Goal: Task Accomplishment & Management: Use online tool/utility

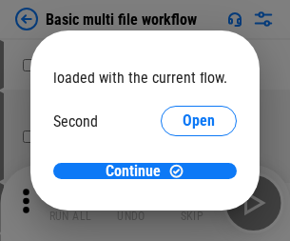
click at [183, 171] on span "Open" at bounding box center [199, 178] width 32 height 15
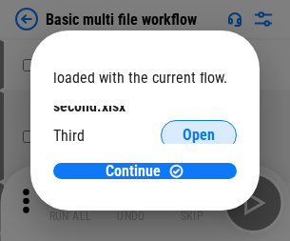
scroll to position [54, 0]
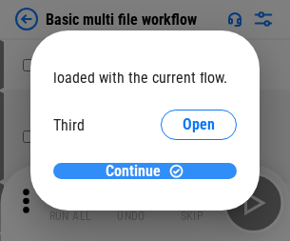
click at [138, 171] on span "Continue" at bounding box center [133, 171] width 55 height 15
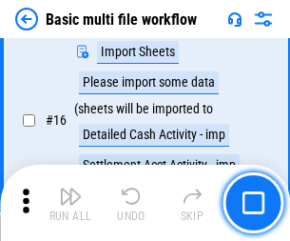
scroll to position [1268, 0]
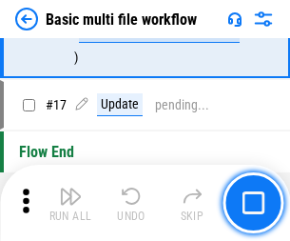
click at [70, 203] on img "button" at bounding box center [70, 196] width 23 height 23
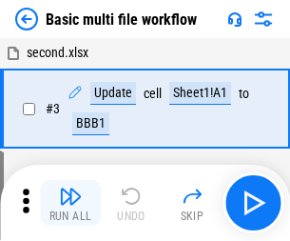
click at [70, 203] on img "button" at bounding box center [70, 196] width 23 height 23
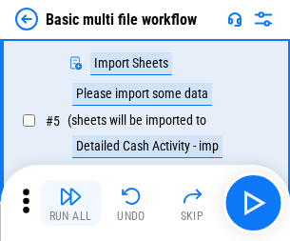
click at [70, 203] on img "button" at bounding box center [70, 196] width 23 height 23
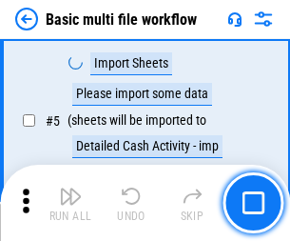
scroll to position [327, 0]
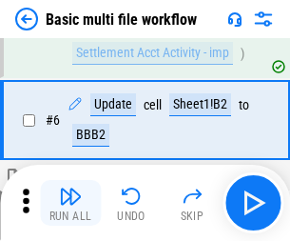
click at [70, 203] on img "button" at bounding box center [70, 196] width 23 height 23
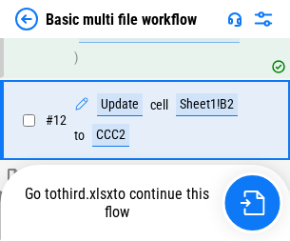
scroll to position [892, 0]
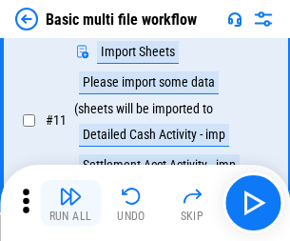
click at [70, 203] on img "button" at bounding box center [70, 196] width 23 height 23
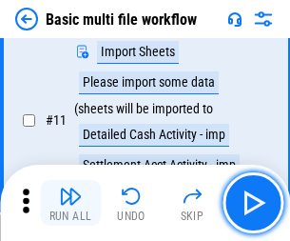
scroll to position [797, 0]
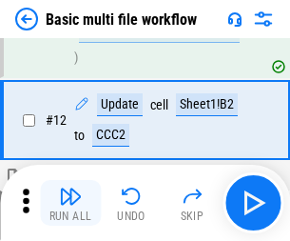
click at [70, 203] on img "button" at bounding box center [70, 196] width 23 height 23
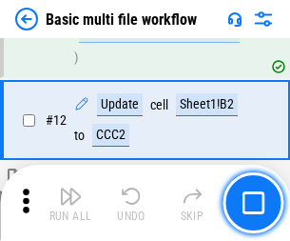
scroll to position [892, 0]
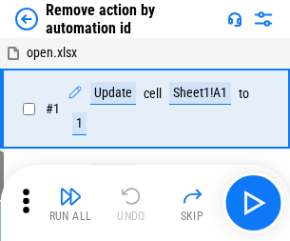
scroll to position [70, 0]
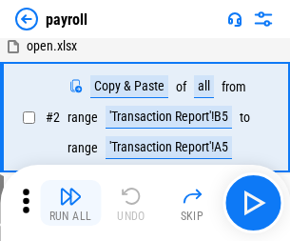
click at [70, 203] on img "button" at bounding box center [70, 196] width 23 height 23
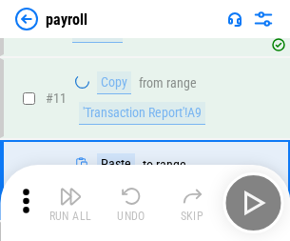
scroll to position [138, 0]
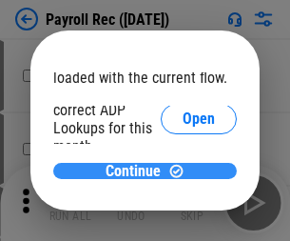
click at [138, 170] on span "Continue" at bounding box center [133, 171] width 55 height 15
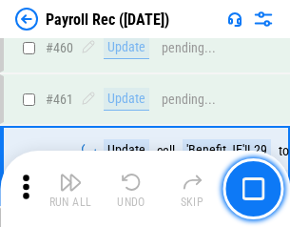
scroll to position [10150, 0]
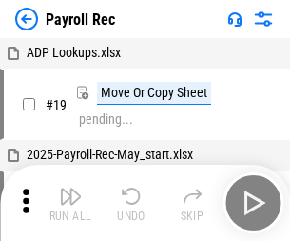
click at [70, 203] on img "button" at bounding box center [70, 196] width 23 height 23
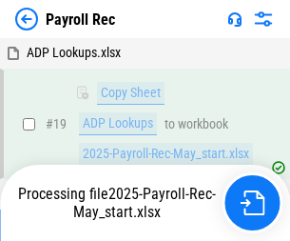
scroll to position [116, 0]
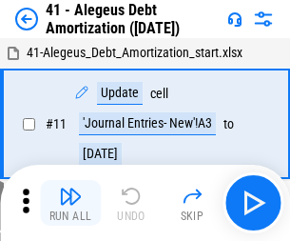
click at [70, 203] on img "button" at bounding box center [70, 196] width 23 height 23
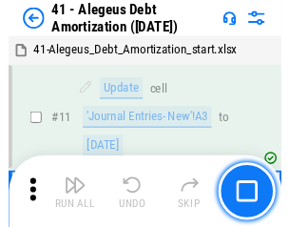
scroll to position [235, 0]
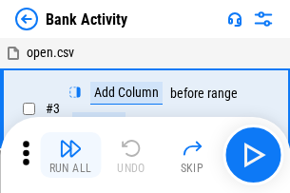
click at [70, 155] on img "button" at bounding box center [70, 148] width 23 height 23
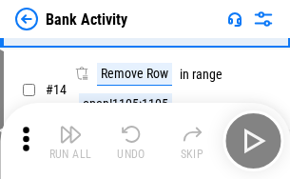
scroll to position [429, 0]
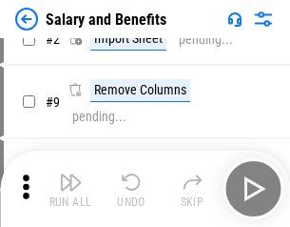
click at [70, 189] on img "button" at bounding box center [70, 181] width 23 height 23
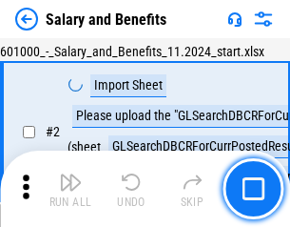
scroll to position [138, 0]
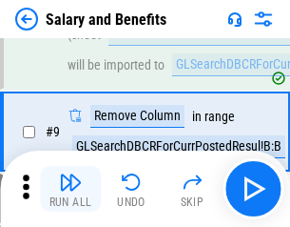
click at [70, 189] on img "button" at bounding box center [70, 181] width 23 height 23
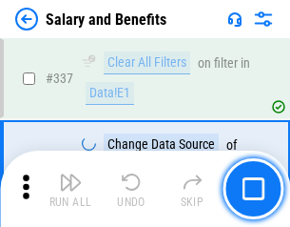
scroll to position [8918, 0]
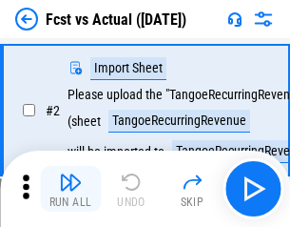
click at [70, 189] on img "button" at bounding box center [70, 181] width 23 height 23
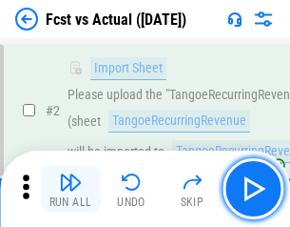
scroll to position [178, 0]
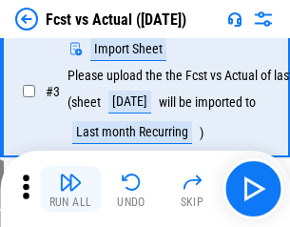
click at [70, 189] on img "button" at bounding box center [70, 181] width 23 height 23
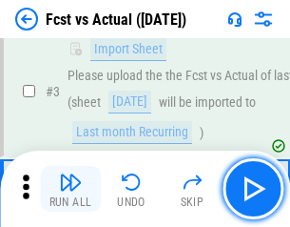
scroll to position [286, 0]
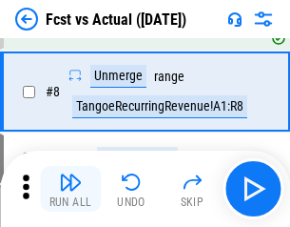
click at [70, 189] on img "button" at bounding box center [70, 181] width 23 height 23
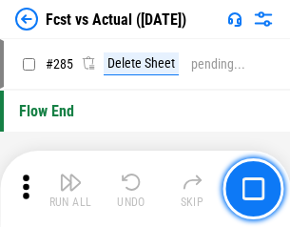
scroll to position [9014, 0]
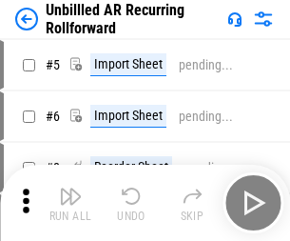
click at [70, 189] on img "button" at bounding box center [70, 196] width 23 height 23
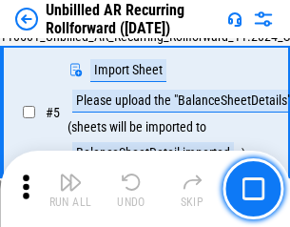
scroll to position [179, 0]
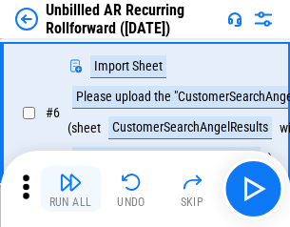
click at [70, 189] on img "button" at bounding box center [70, 181] width 23 height 23
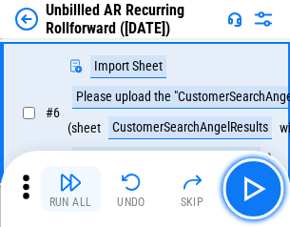
scroll to position [307, 0]
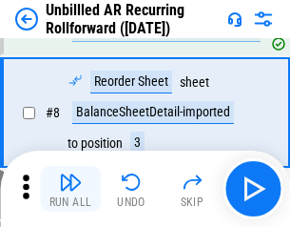
click at [70, 189] on img "button" at bounding box center [70, 181] width 23 height 23
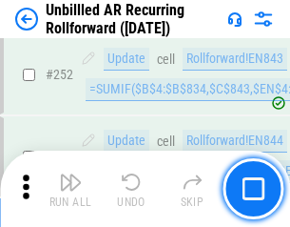
scroll to position [6469, 0]
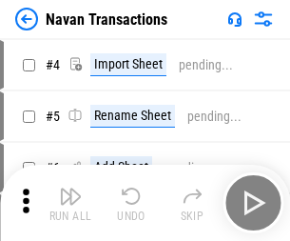
click at [70, 189] on img "button" at bounding box center [70, 196] width 23 height 23
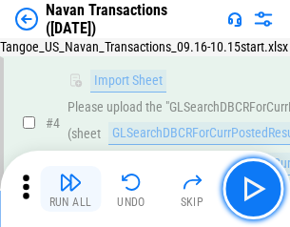
scroll to position [164, 0]
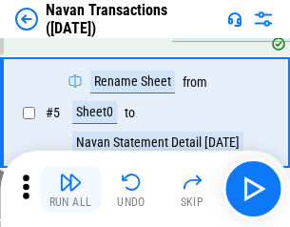
click at [70, 189] on img "button" at bounding box center [70, 181] width 23 height 23
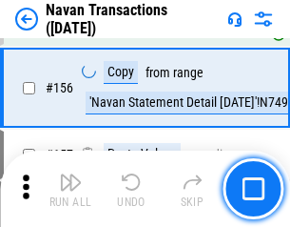
scroll to position [6175, 0]
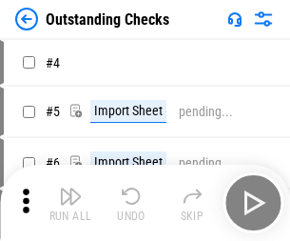
click at [70, 189] on img "button" at bounding box center [70, 196] width 23 height 23
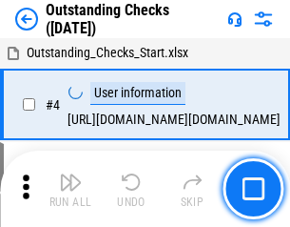
scroll to position [199, 0]
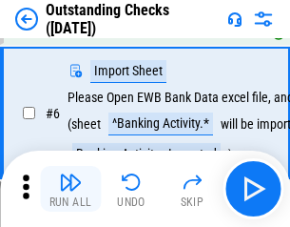
click at [70, 189] on img "button" at bounding box center [70, 181] width 23 height 23
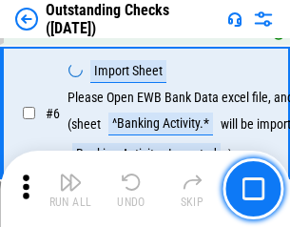
scroll to position [307, 0]
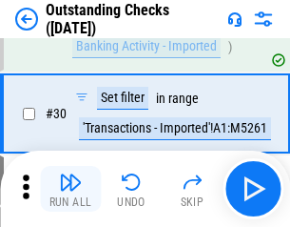
click at [70, 189] on img "button" at bounding box center [70, 181] width 23 height 23
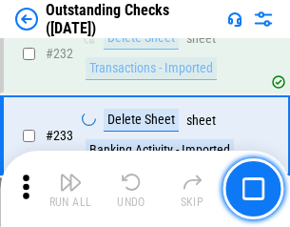
scroll to position [5784, 0]
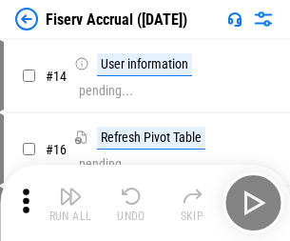
click at [70, 189] on img "button" at bounding box center [70, 196] width 23 height 23
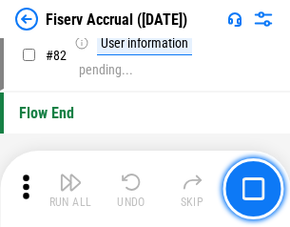
scroll to position [2503, 0]
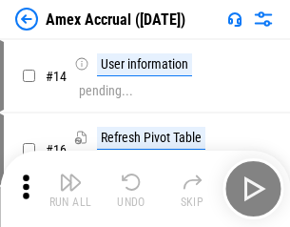
click at [70, 189] on img "button" at bounding box center [70, 181] width 23 height 23
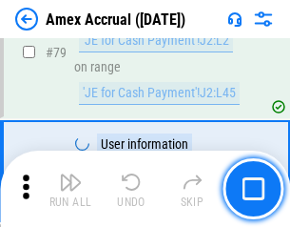
scroll to position [2472, 0]
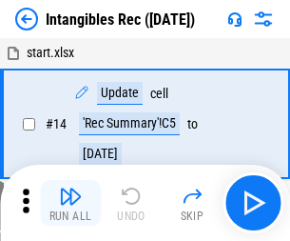
click at [70, 203] on img "button" at bounding box center [70, 196] width 23 height 23
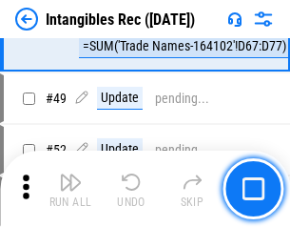
scroll to position [742, 0]
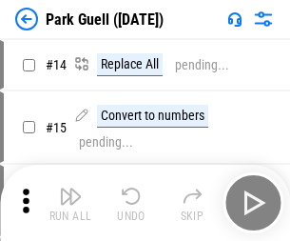
click at [70, 189] on img "button" at bounding box center [70, 196] width 23 height 23
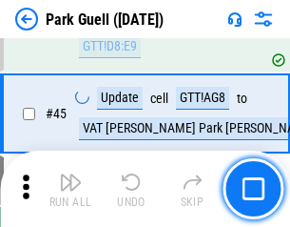
scroll to position [2382, 0]
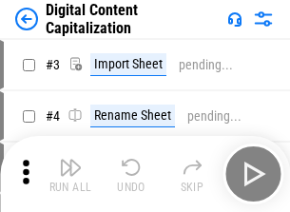
click at [70, 160] on img "button" at bounding box center [70, 167] width 23 height 23
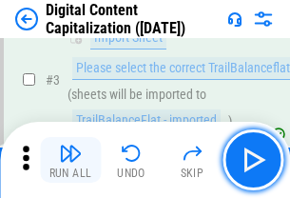
scroll to position [178, 0]
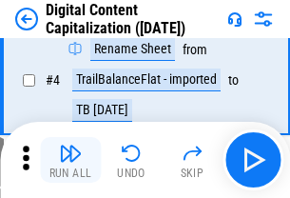
click at [70, 160] on img "button" at bounding box center [70, 153] width 23 height 23
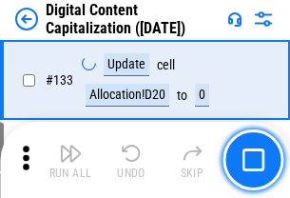
scroll to position [2020, 0]
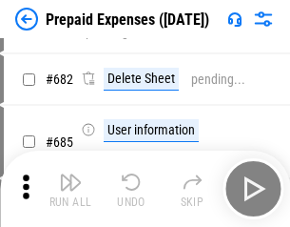
click at [70, 189] on img "button" at bounding box center [70, 181] width 23 height 23
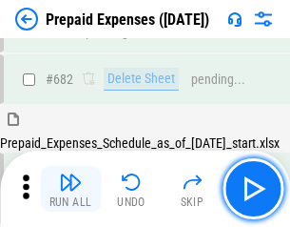
scroll to position [5237, 0]
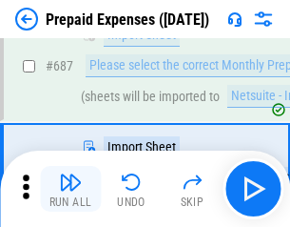
click at [70, 189] on img "button" at bounding box center [70, 181] width 23 height 23
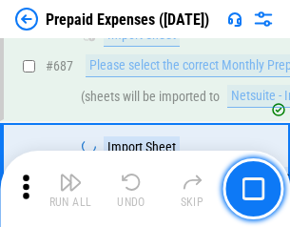
scroll to position [5334, 0]
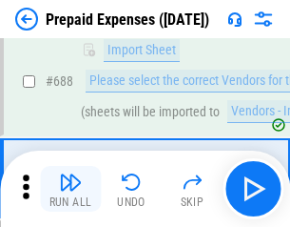
click at [70, 189] on img "button" at bounding box center [70, 181] width 23 height 23
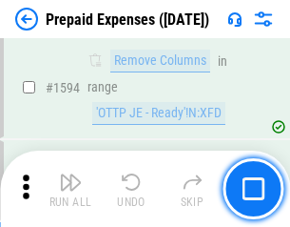
scroll to position [18544, 0]
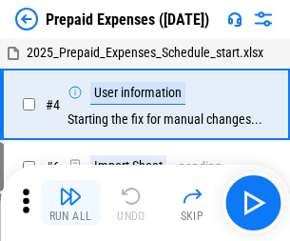
click at [70, 203] on img "button" at bounding box center [70, 196] width 23 height 23
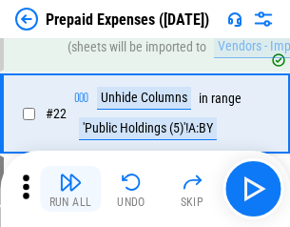
click at [70, 189] on img "button" at bounding box center [70, 181] width 23 height 23
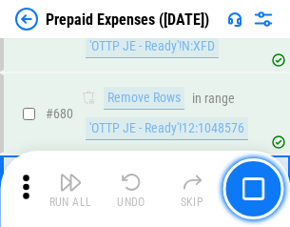
scroll to position [6632, 0]
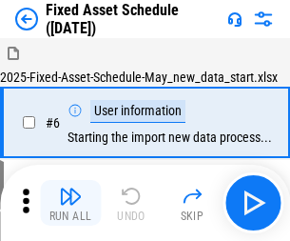
click at [70, 203] on img "button" at bounding box center [70, 196] width 23 height 23
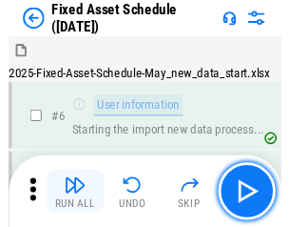
scroll to position [200, 0]
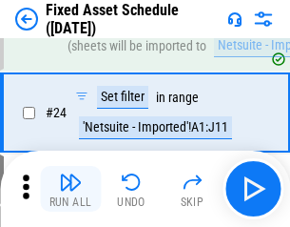
click at [70, 189] on img "button" at bounding box center [70, 181] width 23 height 23
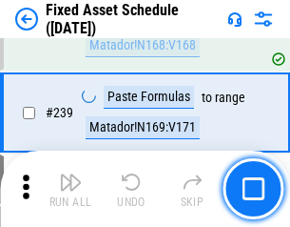
scroll to position [5900, 0]
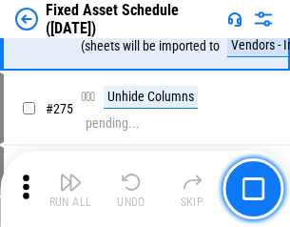
click at [70, 189] on img "button" at bounding box center [70, 181] width 23 height 23
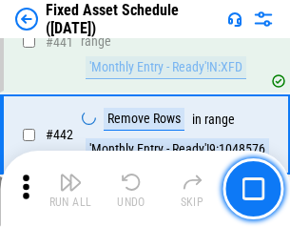
scroll to position [8514, 0]
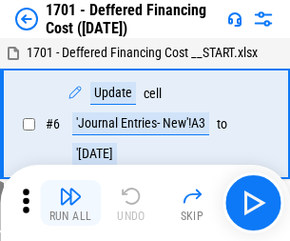
click at [70, 203] on img "button" at bounding box center [70, 196] width 23 height 23
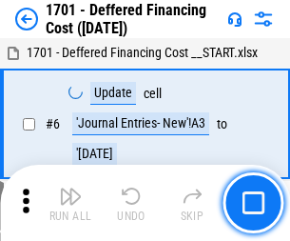
scroll to position [229, 0]
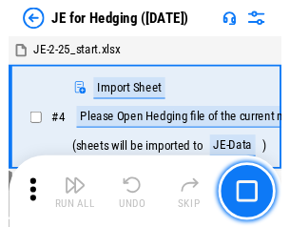
scroll to position [108, 0]
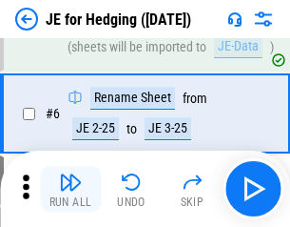
click at [70, 189] on img "button" at bounding box center [70, 181] width 23 height 23
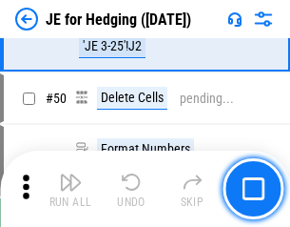
scroll to position [1233, 0]
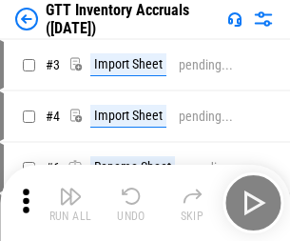
click at [70, 189] on img "button" at bounding box center [70, 196] width 23 height 23
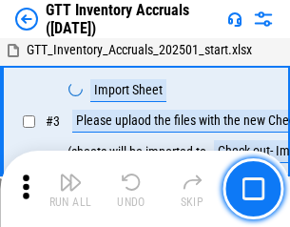
scroll to position [123, 0]
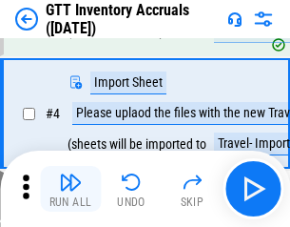
click at [70, 189] on img "button" at bounding box center [70, 181] width 23 height 23
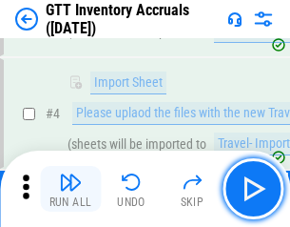
scroll to position [220, 0]
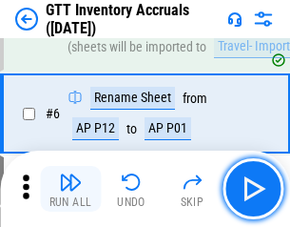
click at [70, 189] on img "button" at bounding box center [70, 181] width 23 height 23
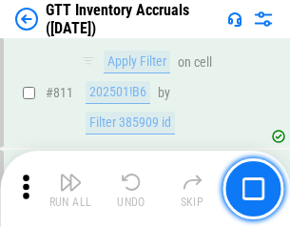
scroll to position [14457, 0]
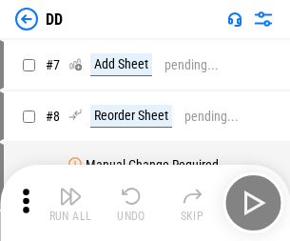
click at [70, 203] on img "button" at bounding box center [70, 196] width 23 height 23
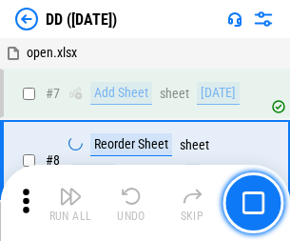
scroll to position [184, 0]
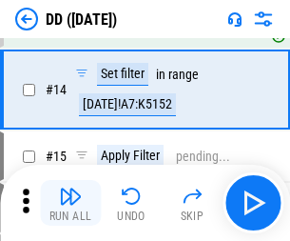
click at [70, 203] on img "button" at bounding box center [70, 196] width 23 height 23
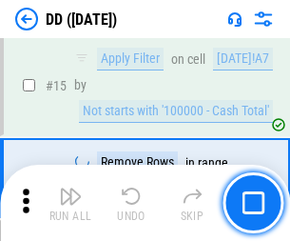
scroll to position [490, 0]
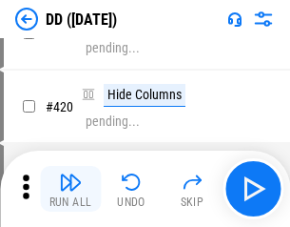
click at [70, 189] on img "button" at bounding box center [70, 181] width 23 height 23
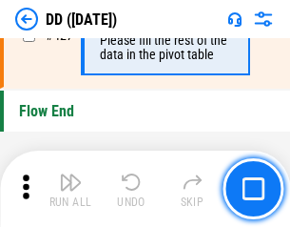
scroll to position [9116, 0]
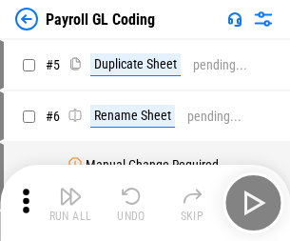
click at [70, 203] on img "button" at bounding box center [70, 196] width 23 height 23
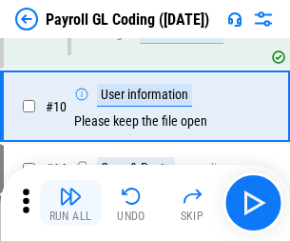
click at [70, 203] on img "button" at bounding box center [70, 196] width 23 height 23
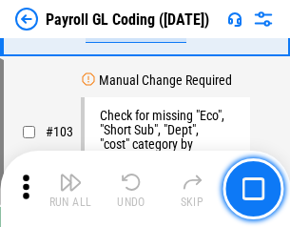
scroll to position [4468, 0]
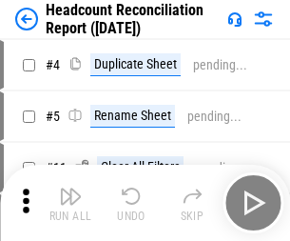
click at [70, 203] on img "button" at bounding box center [70, 196] width 23 height 23
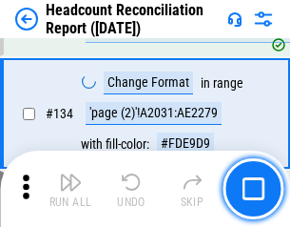
scroll to position [2289, 0]
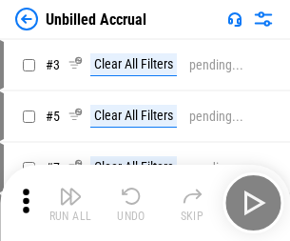
click at [70, 203] on img "button" at bounding box center [70, 196] width 23 height 23
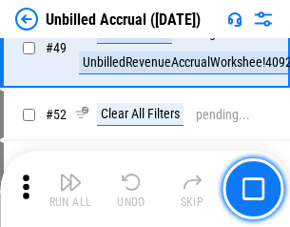
scroll to position [1728, 0]
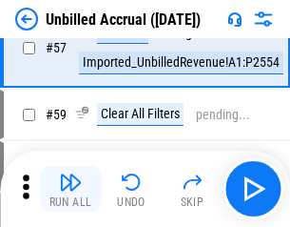
click at [70, 189] on img "button" at bounding box center [70, 181] width 23 height 23
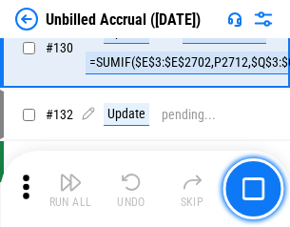
scroll to position [5673, 0]
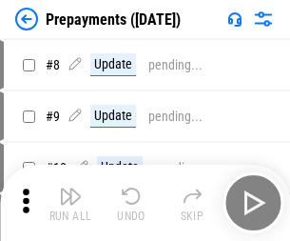
click at [70, 203] on img "button" at bounding box center [70, 196] width 23 height 23
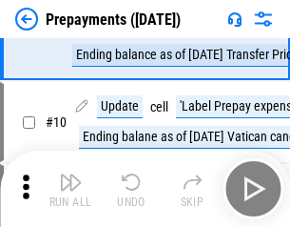
scroll to position [119, 0]
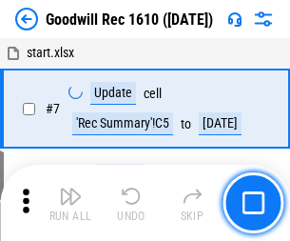
scroll to position [326, 0]
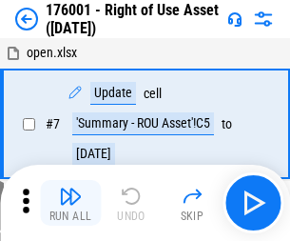
click at [70, 203] on img "button" at bounding box center [70, 196] width 23 height 23
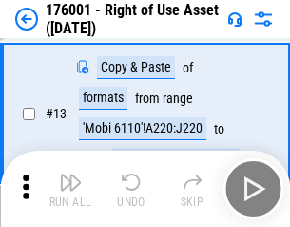
scroll to position [123, 0]
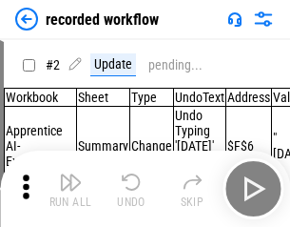
click at [70, 189] on img "button" at bounding box center [70, 181] width 23 height 23
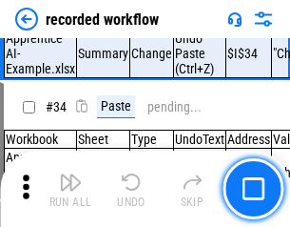
scroll to position [5953, 0]
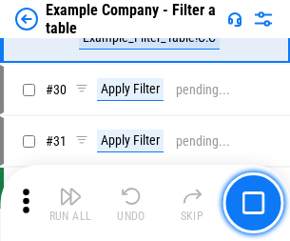
scroll to position [1743, 0]
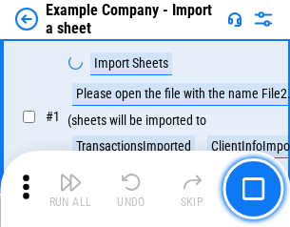
scroll to position [160, 0]
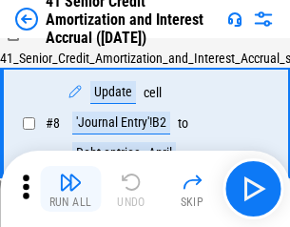
click at [70, 189] on img "button" at bounding box center [70, 181] width 23 height 23
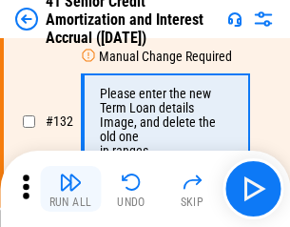
click at [70, 189] on img "button" at bounding box center [70, 181] width 23 height 23
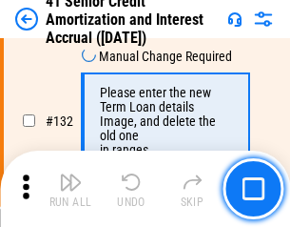
scroll to position [1990, 0]
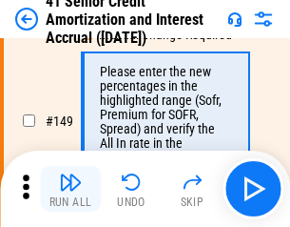
click at [70, 189] on img "button" at bounding box center [70, 181] width 23 height 23
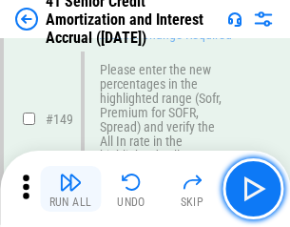
scroll to position [2190, 0]
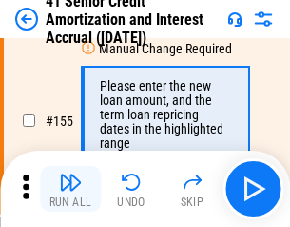
click at [70, 189] on img "button" at bounding box center [70, 181] width 23 height 23
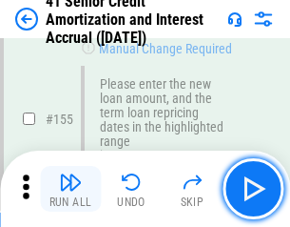
scroll to position [2322, 0]
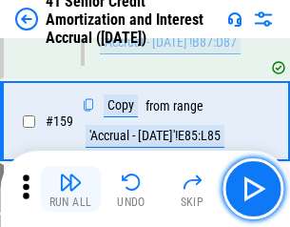
click at [70, 189] on img "button" at bounding box center [70, 181] width 23 height 23
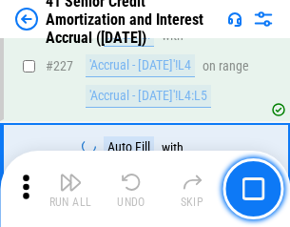
scroll to position [4266, 0]
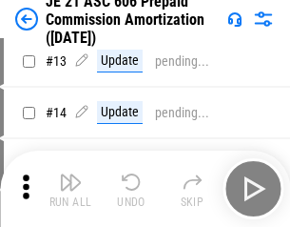
click at [70, 189] on img "button" at bounding box center [70, 181] width 23 height 23
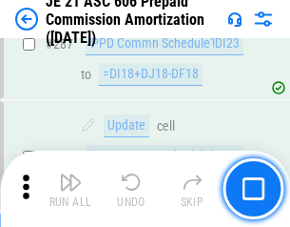
scroll to position [3505, 0]
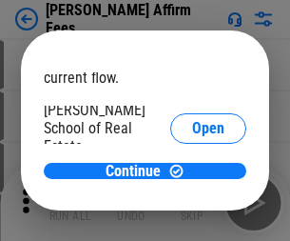
click at [192, 221] on span "Open" at bounding box center [208, 228] width 32 height 15
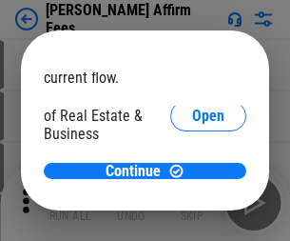
click at [192, 199] on span "Open" at bounding box center [208, 206] width 32 height 15
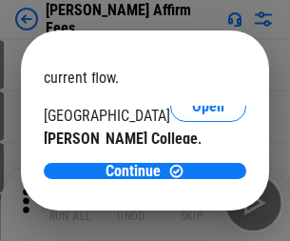
click at [192, 178] on span "Open" at bounding box center [208, 185] width 32 height 15
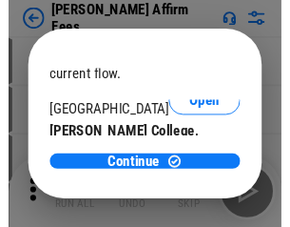
scroll to position [299, 0]
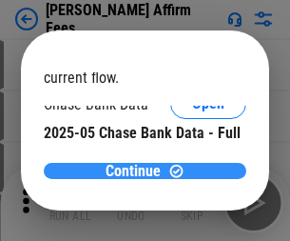
click at [138, 170] on span "Continue" at bounding box center [133, 171] width 55 height 15
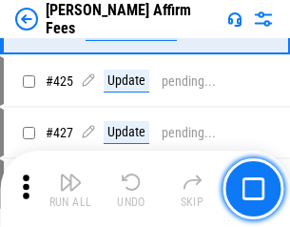
scroll to position [4381, 0]
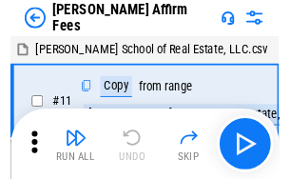
scroll to position [19, 0]
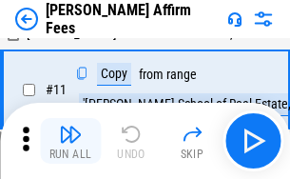
click at [70, 141] on img "button" at bounding box center [70, 134] width 23 height 23
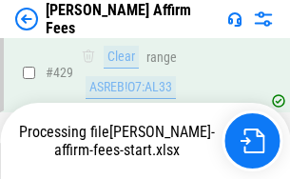
scroll to position [4995, 0]
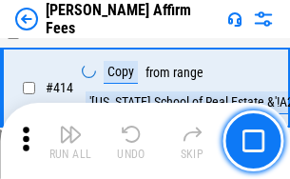
scroll to position [3808, 0]
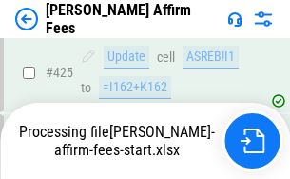
scroll to position [4995, 0]
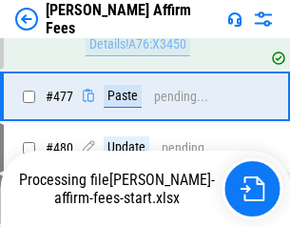
scroll to position [5082, 0]
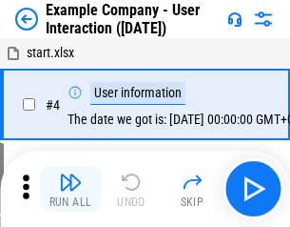
click at [70, 189] on img "button" at bounding box center [70, 181] width 23 height 23
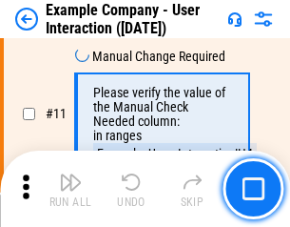
scroll to position [412, 0]
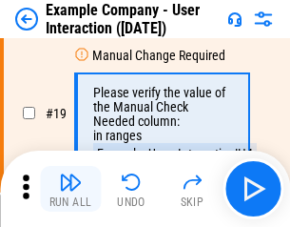
click at [70, 189] on img "button" at bounding box center [70, 181] width 23 height 23
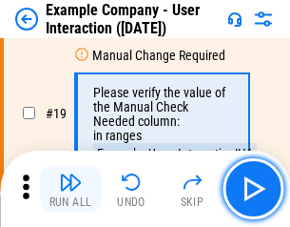
click at [70, 189] on img "button" at bounding box center [70, 181] width 23 height 23
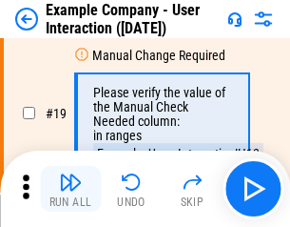
click at [70, 189] on img "button" at bounding box center [70, 181] width 23 height 23
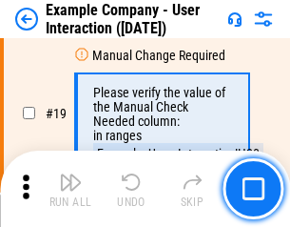
scroll to position [526, 0]
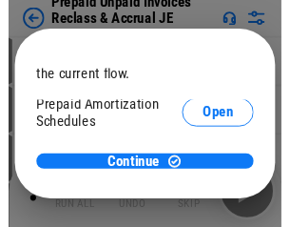
scroll to position [113, 0]
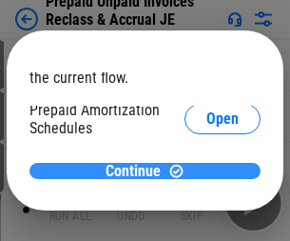
click at [138, 170] on span "Continue" at bounding box center [133, 171] width 55 height 15
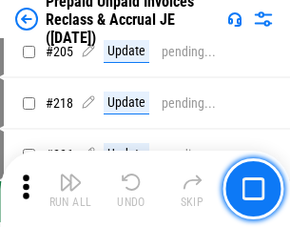
scroll to position [2468, 0]
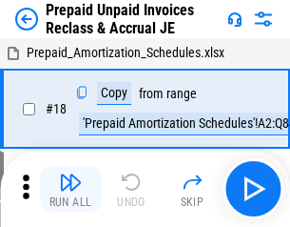
click at [70, 189] on img "button" at bounding box center [70, 181] width 23 height 23
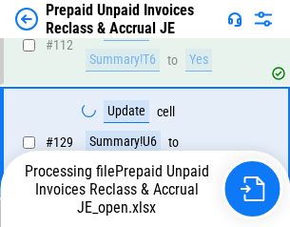
scroll to position [2468, 0]
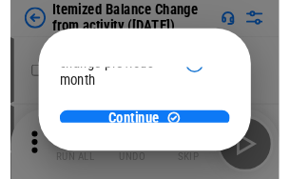
scroll to position [139, 0]
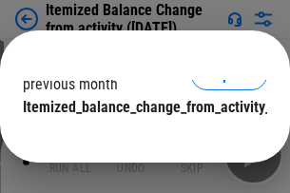
click at [138, 138] on span "Continue" at bounding box center [133, 145] width 55 height 15
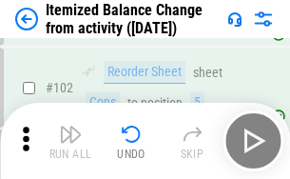
scroll to position [3186, 0]
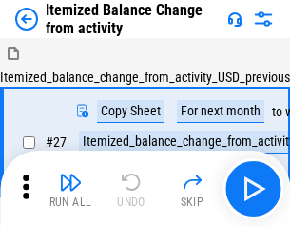
scroll to position [30, 0]
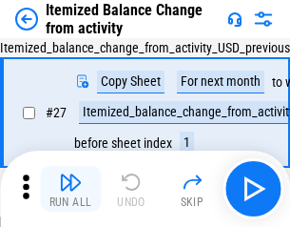
click at [70, 189] on img "button" at bounding box center [70, 181] width 23 height 23
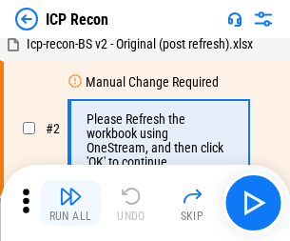
click at [70, 203] on img "button" at bounding box center [70, 196] width 23 height 23
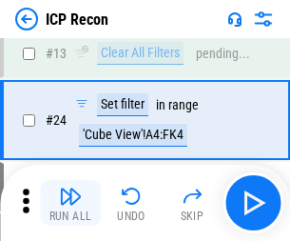
click at [70, 203] on img "button" at bounding box center [70, 196] width 23 height 23
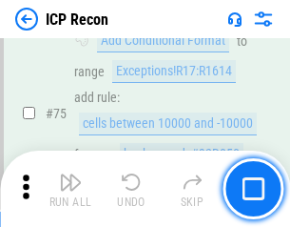
scroll to position [1711, 0]
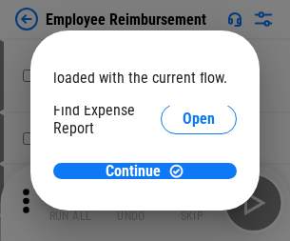
click at [183, 221] on span "Open" at bounding box center [199, 228] width 32 height 15
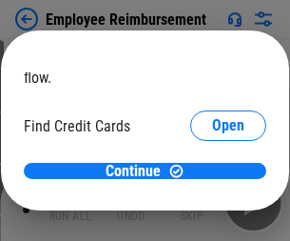
scroll to position [111, 0]
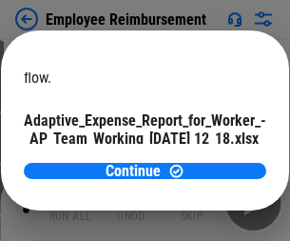
click at [212, 160] on span "Open" at bounding box center [228, 167] width 32 height 15
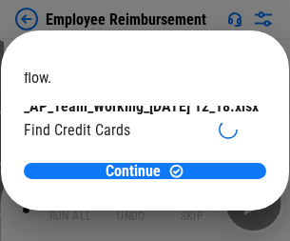
scroll to position [198, 0]
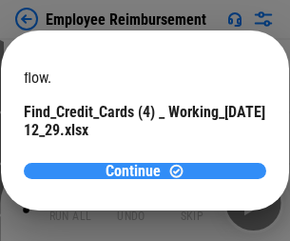
click at [138, 170] on span "Continue" at bounding box center [133, 171] width 55 height 15
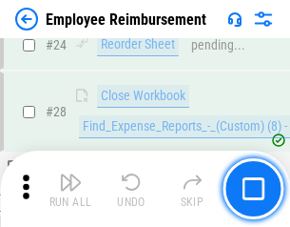
scroll to position [890, 0]
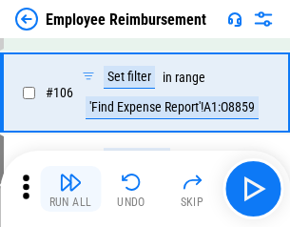
click at [70, 189] on img "button" at bounding box center [70, 181] width 23 height 23
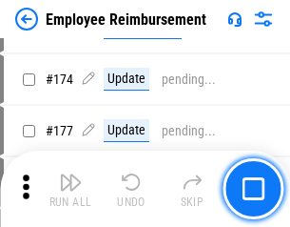
click at [70, 189] on img "button" at bounding box center [70, 181] width 23 height 23
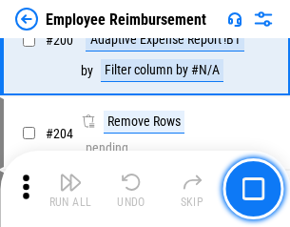
scroll to position [4819, 0]
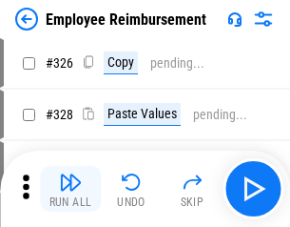
click at [70, 189] on img "button" at bounding box center [70, 181] width 23 height 23
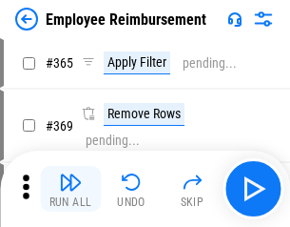
click at [70, 189] on img "button" at bounding box center [70, 181] width 23 height 23
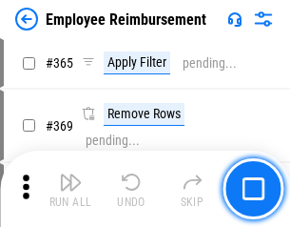
scroll to position [9819, 0]
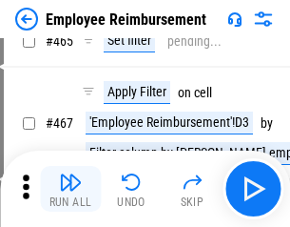
click at [70, 189] on img "button" at bounding box center [70, 181] width 23 height 23
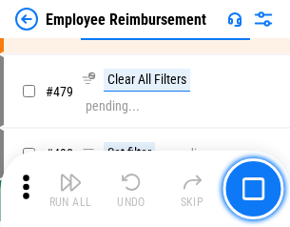
scroll to position [11762, 0]
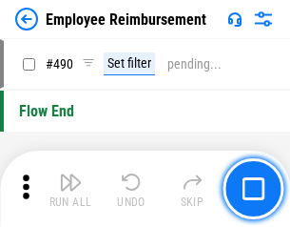
click at [70, 189] on img "button" at bounding box center [70, 181] width 23 height 23
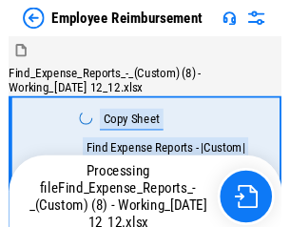
scroll to position [65, 0]
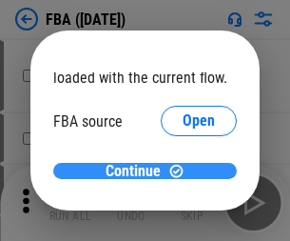
click at [138, 171] on span "Continue" at bounding box center [133, 171] width 55 height 15
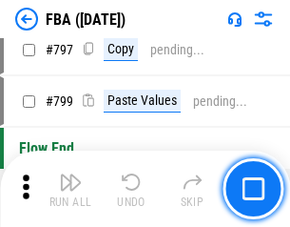
scroll to position [16640, 0]
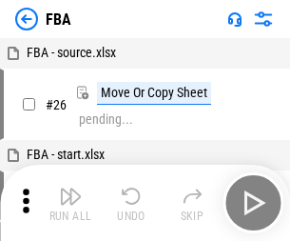
scroll to position [19, 0]
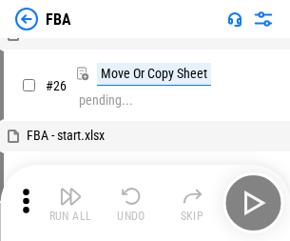
click at [70, 203] on img "button" at bounding box center [70, 196] width 23 height 23
